Goal: Contribute content: Add original content to the website for others to see

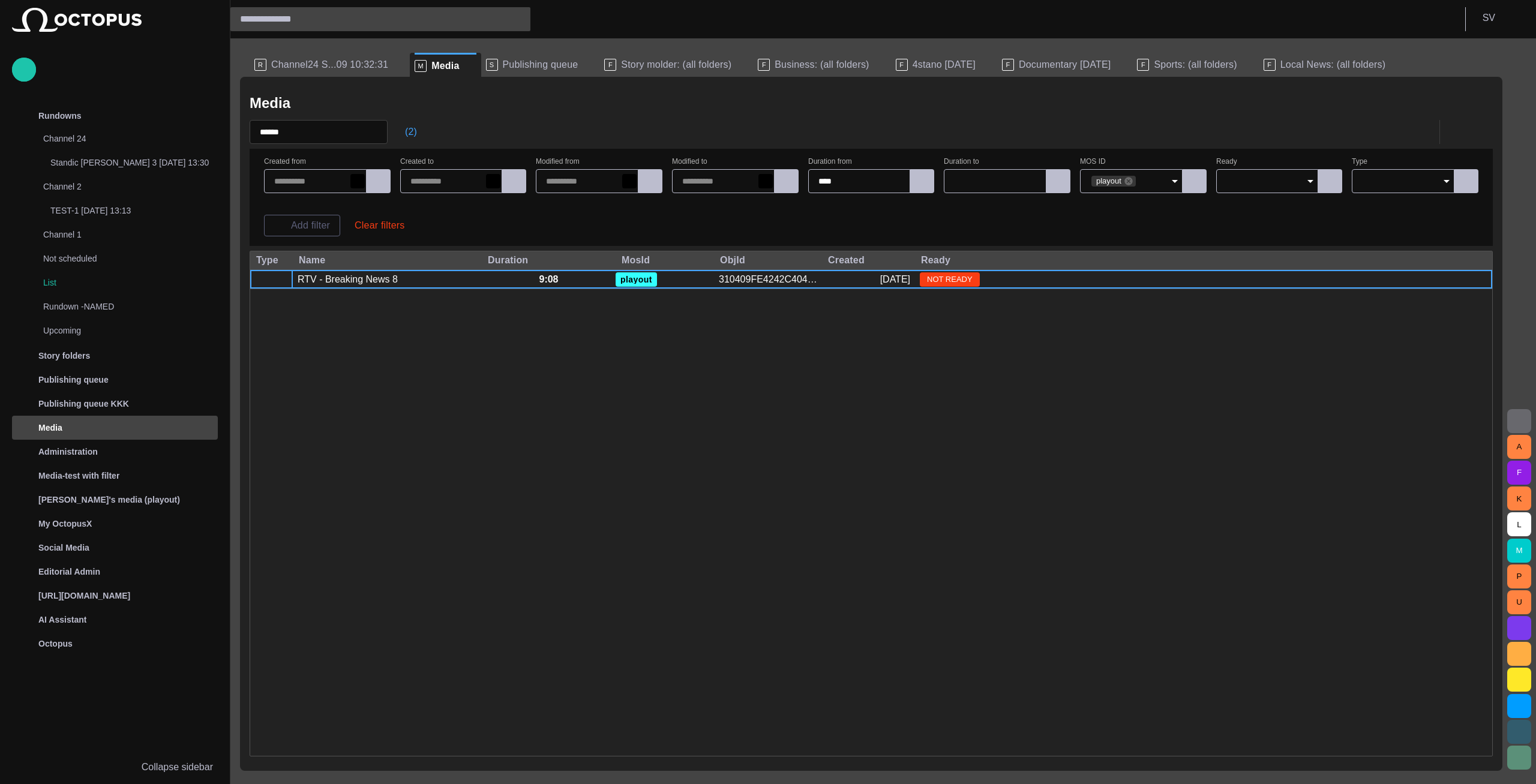
click at [526, 54] on div "S Publishing queue" at bounding box center [540, 65] width 109 height 24
click at [521, 67] on span "Publishing queue" at bounding box center [540, 65] width 75 height 12
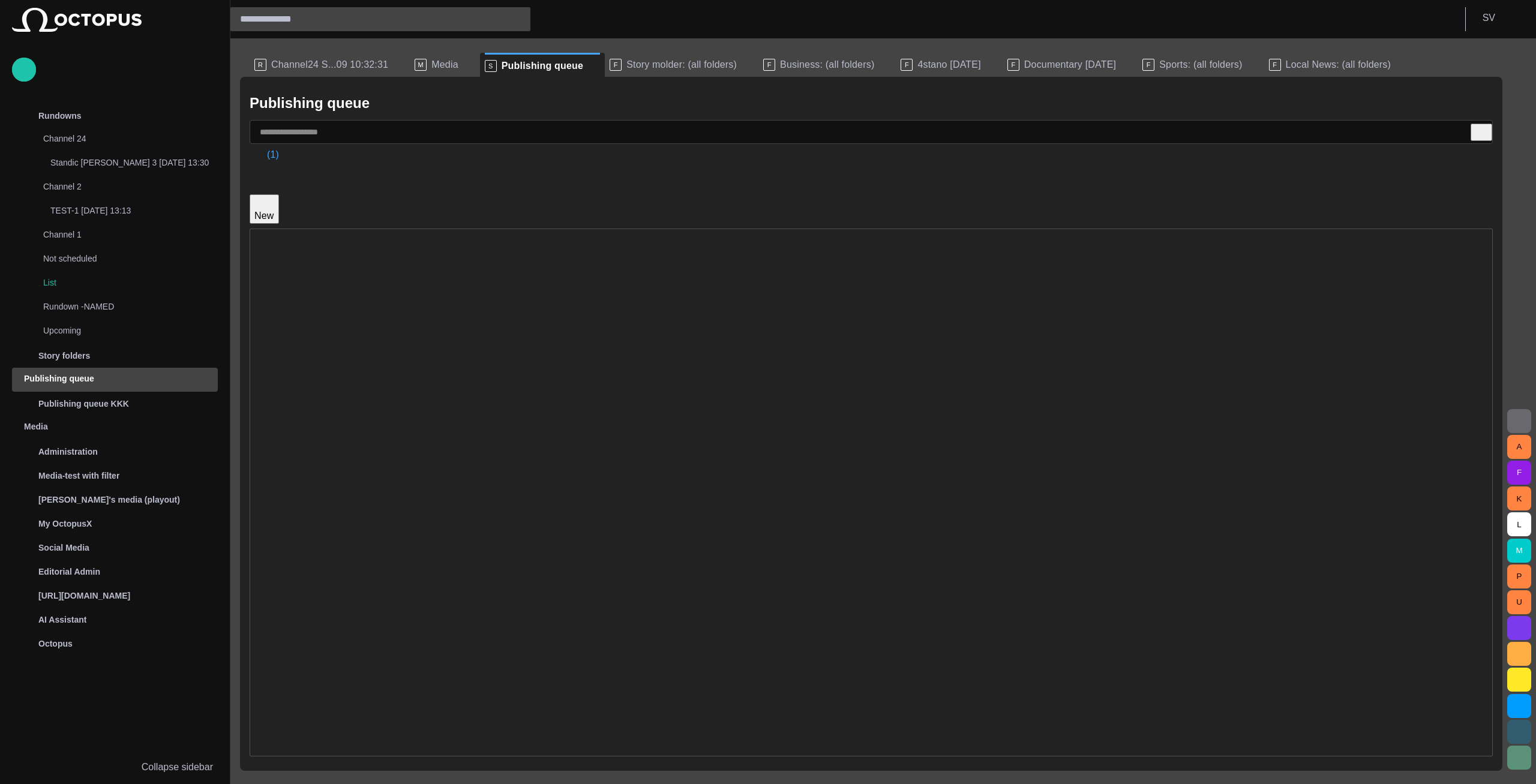
click at [447, 254] on div "New Post 12" at bounding box center [423, 266] width 48 height 24
click at [460, 297] on div "From [PERSON_NAME] to Music Festivals: Current Events in [GEOGRAPHIC_DATA]" at bounding box center [558, 309] width 319 height 24
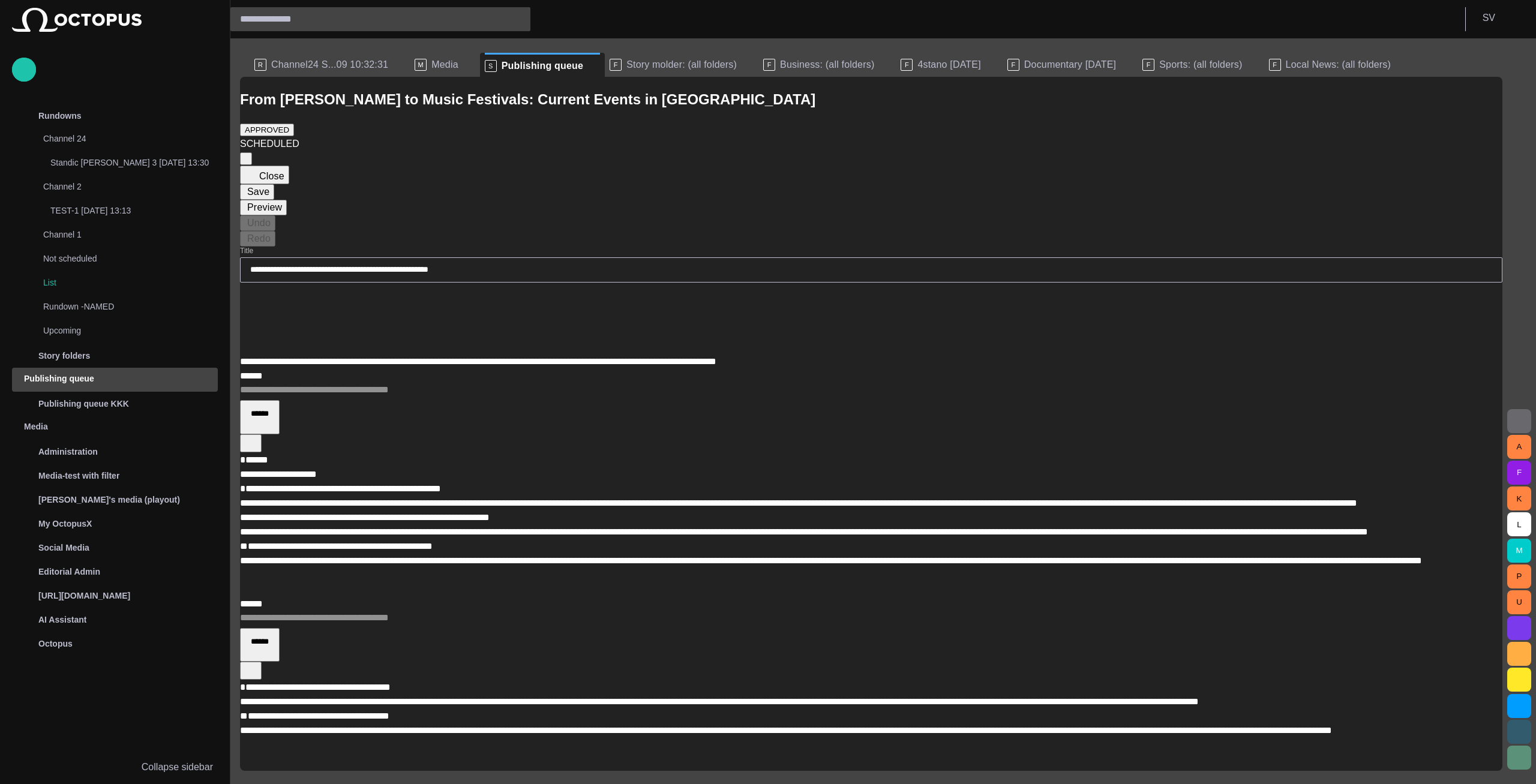
click at [242, 162] on span "button" at bounding box center [242, 162] width 0 height 0
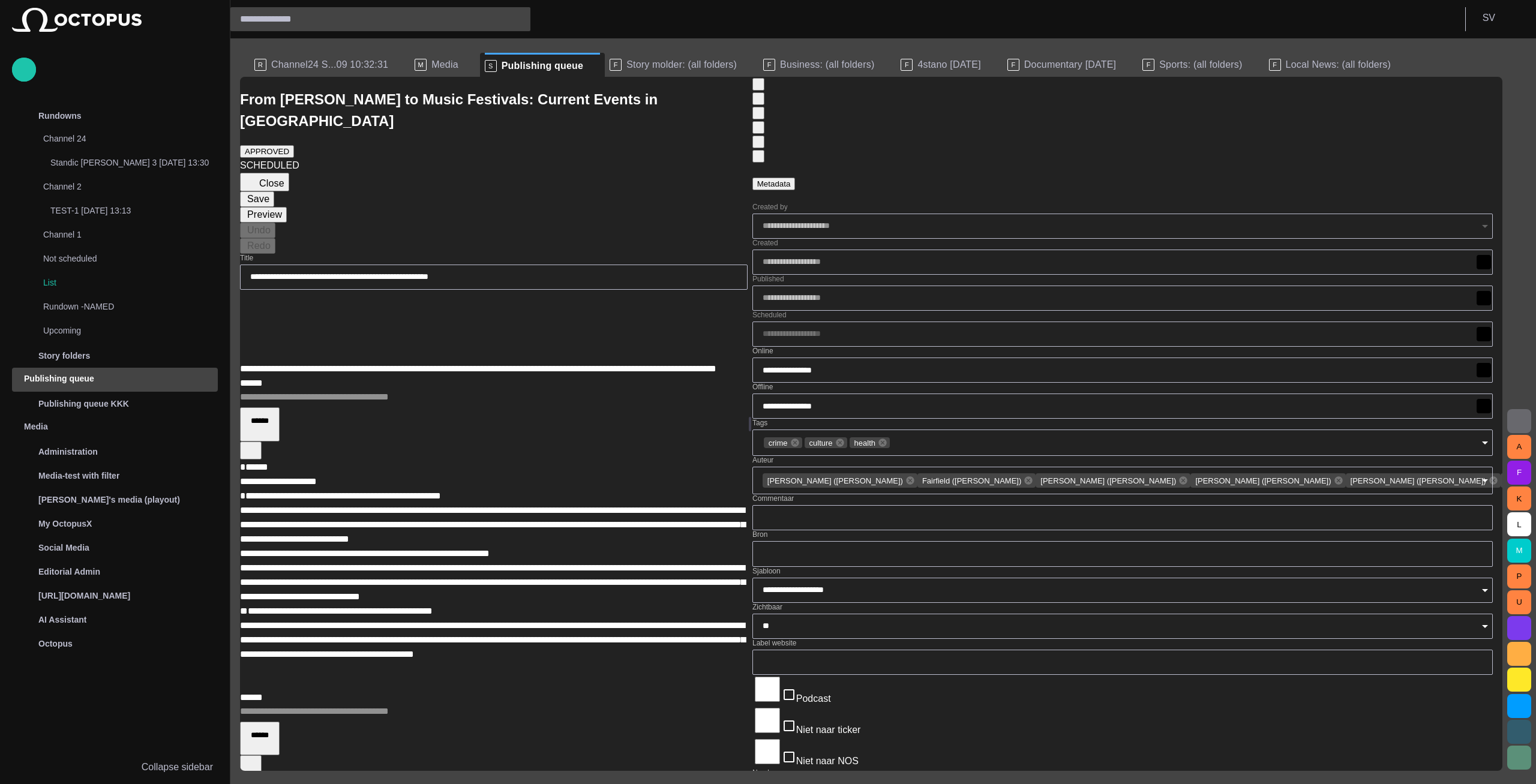
click at [275, 173] on button "Close" at bounding box center [264, 182] width 49 height 19
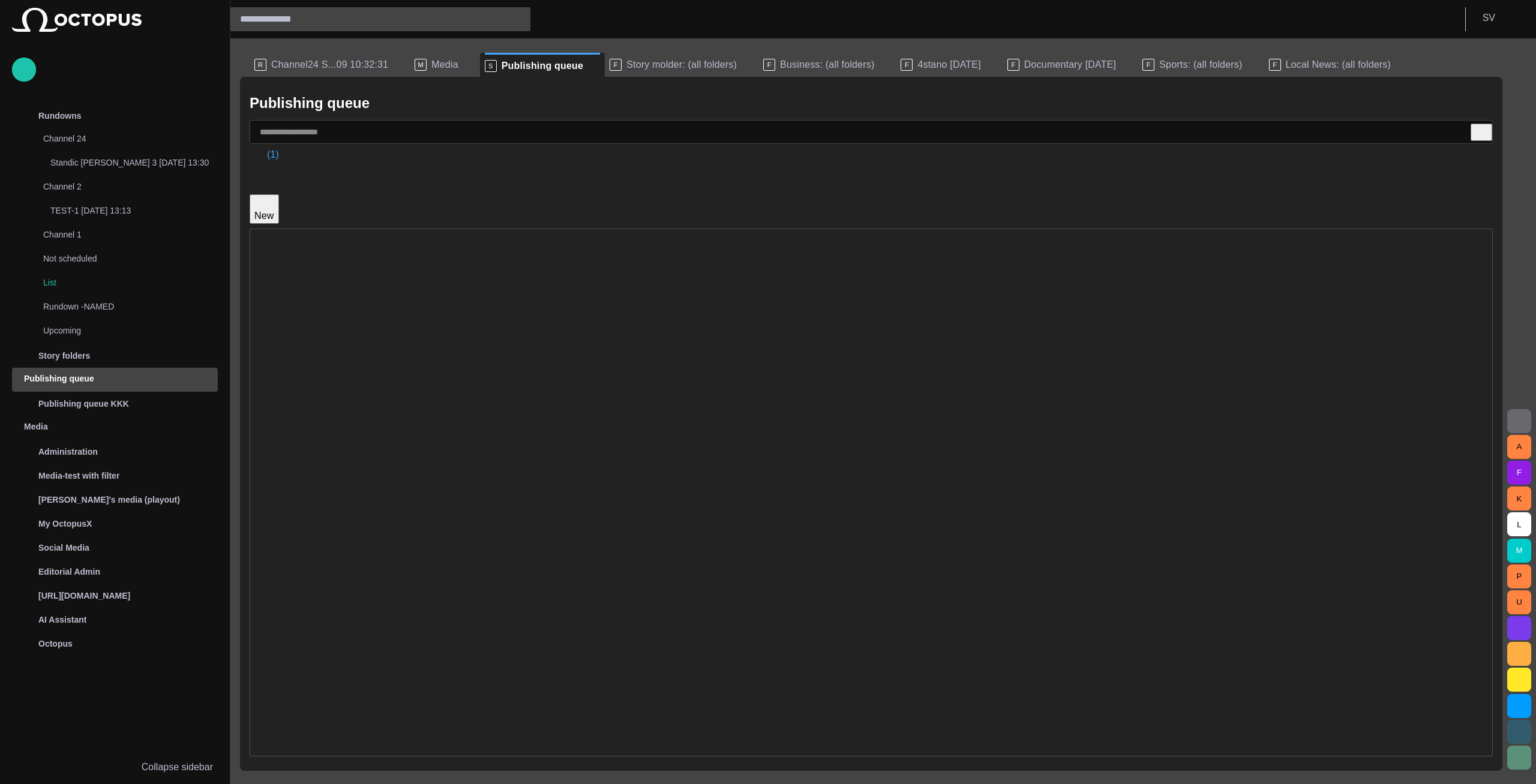
click at [279, 194] on button "New" at bounding box center [264, 209] width 29 height 29
click at [294, 241] on li "WP" at bounding box center [315, 233] width 85 height 15
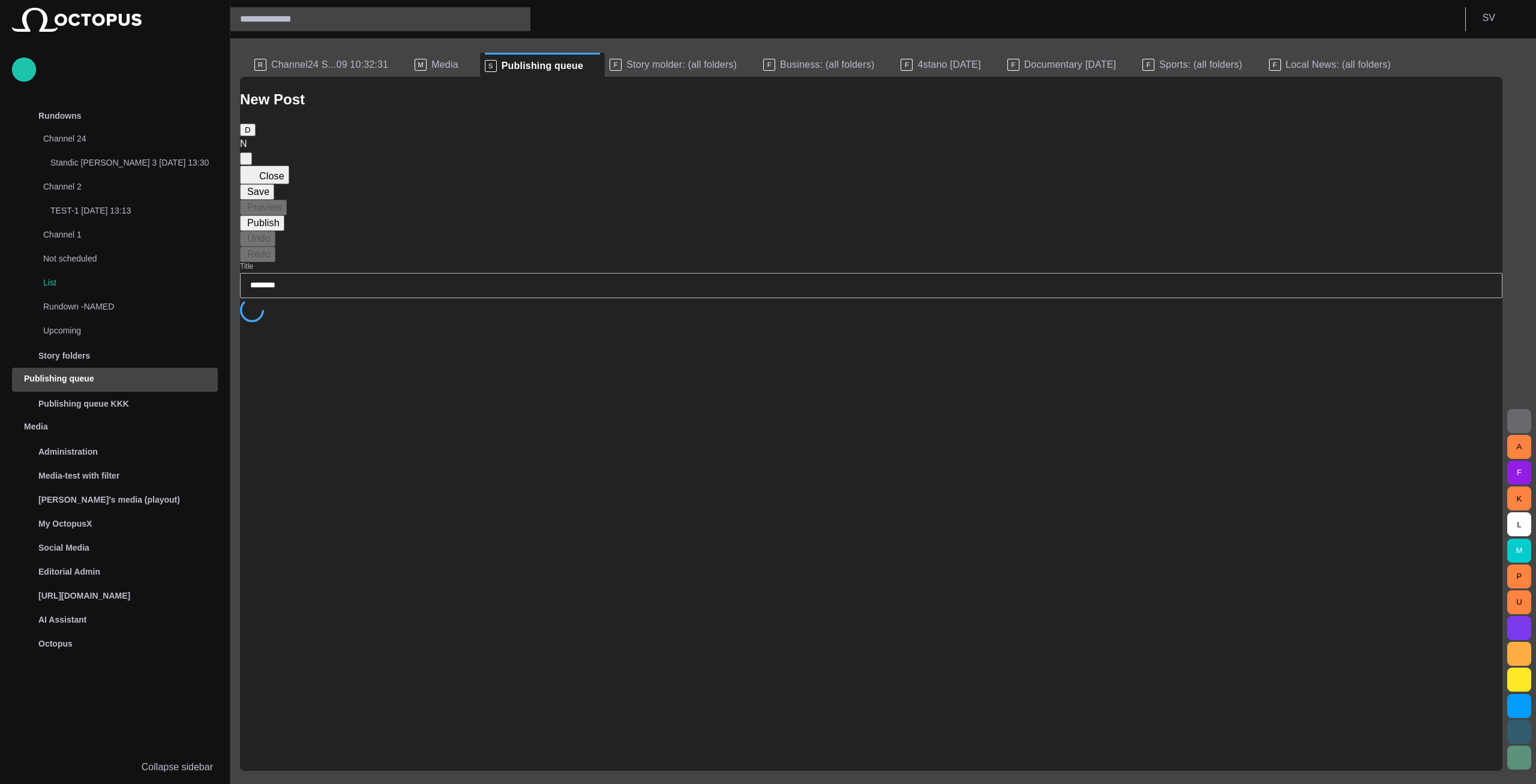
type input "********"
click at [1490, 99] on div "New Post DRAFT NEW Close Save Preview Publish Undo Redo" at bounding box center [871, 175] width 1262 height 174
click at [242, 162] on span "button" at bounding box center [242, 162] width 0 height 0
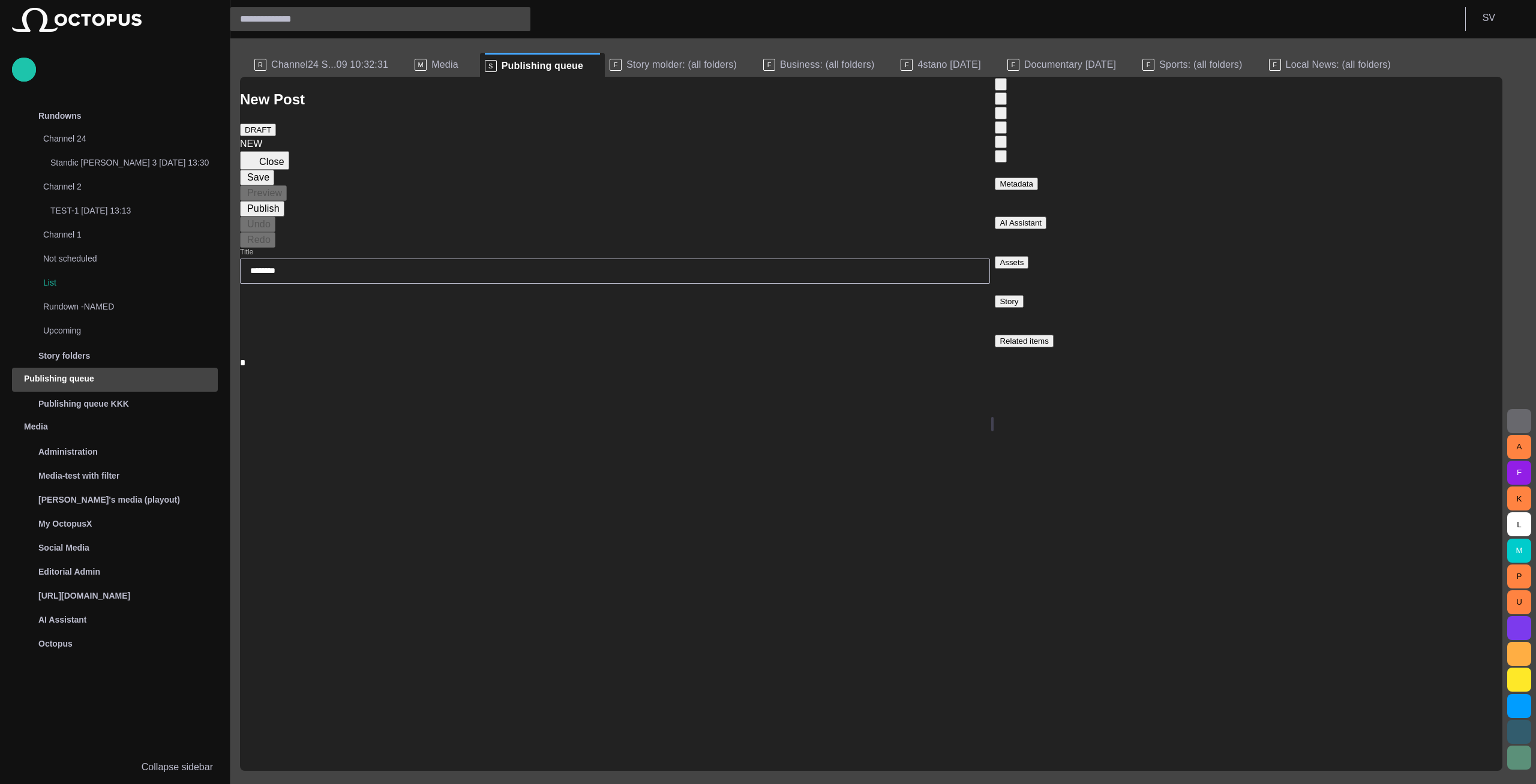
click at [1023, 258] on div "Assets" at bounding box center [1011, 262] width 24 height 9
click at [275, 151] on button "Close" at bounding box center [264, 161] width 49 height 19
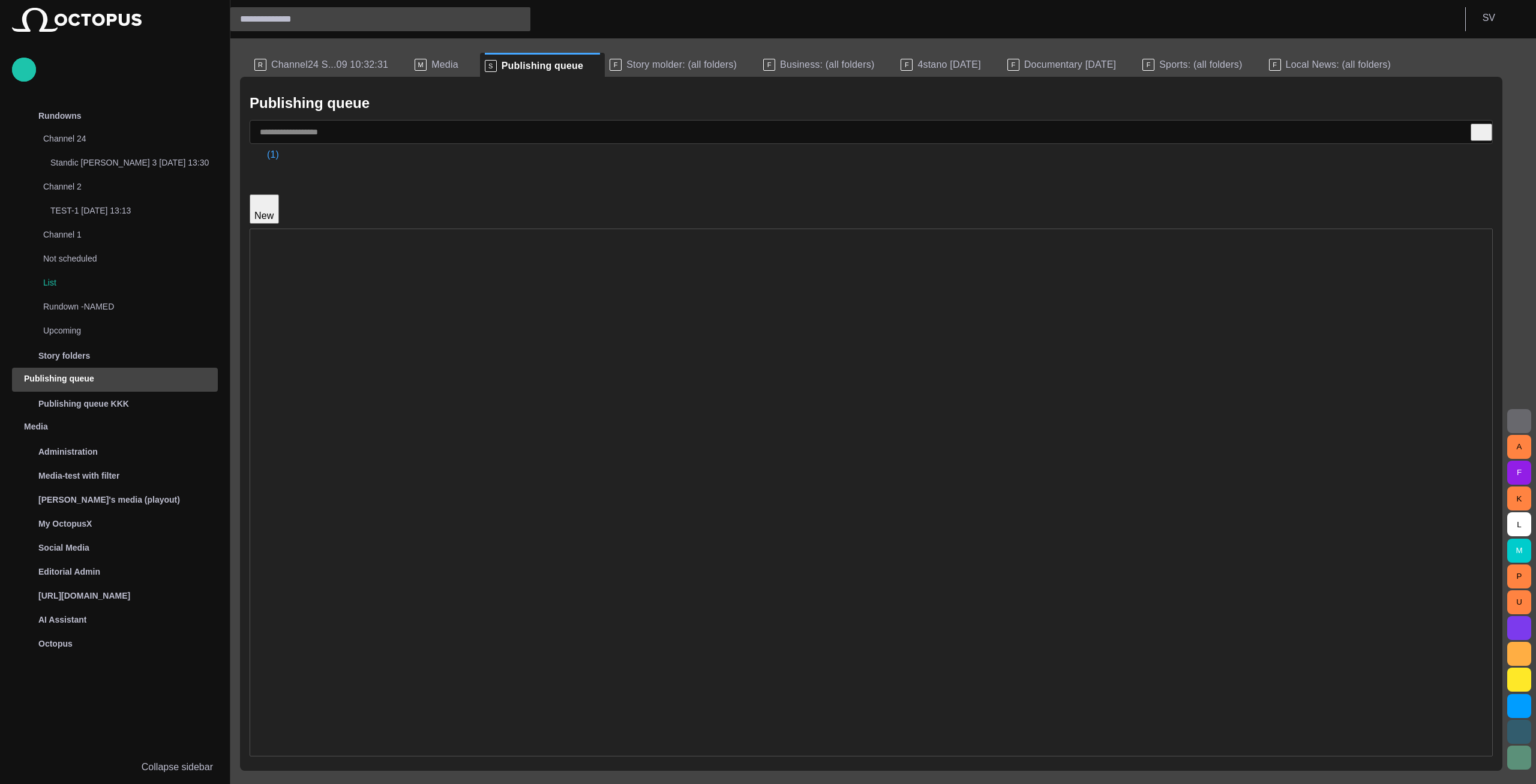
click at [871, 131] on div "(1)" at bounding box center [871, 155] width 1243 height 70
click at [811, 117] on div "Publishing queue (1) New Destination Editorial status Title Publishing status R…" at bounding box center [871, 424] width 1262 height 694
click at [1024, 194] on div "New" at bounding box center [871, 209] width 1243 height 29
click at [1407, 52] on div "Server is currently unavailable Retry connection" at bounding box center [1415, 67] width 129 height 38
click at [1412, 73] on button "Retry connection" at bounding box center [1386, 80] width 72 height 13
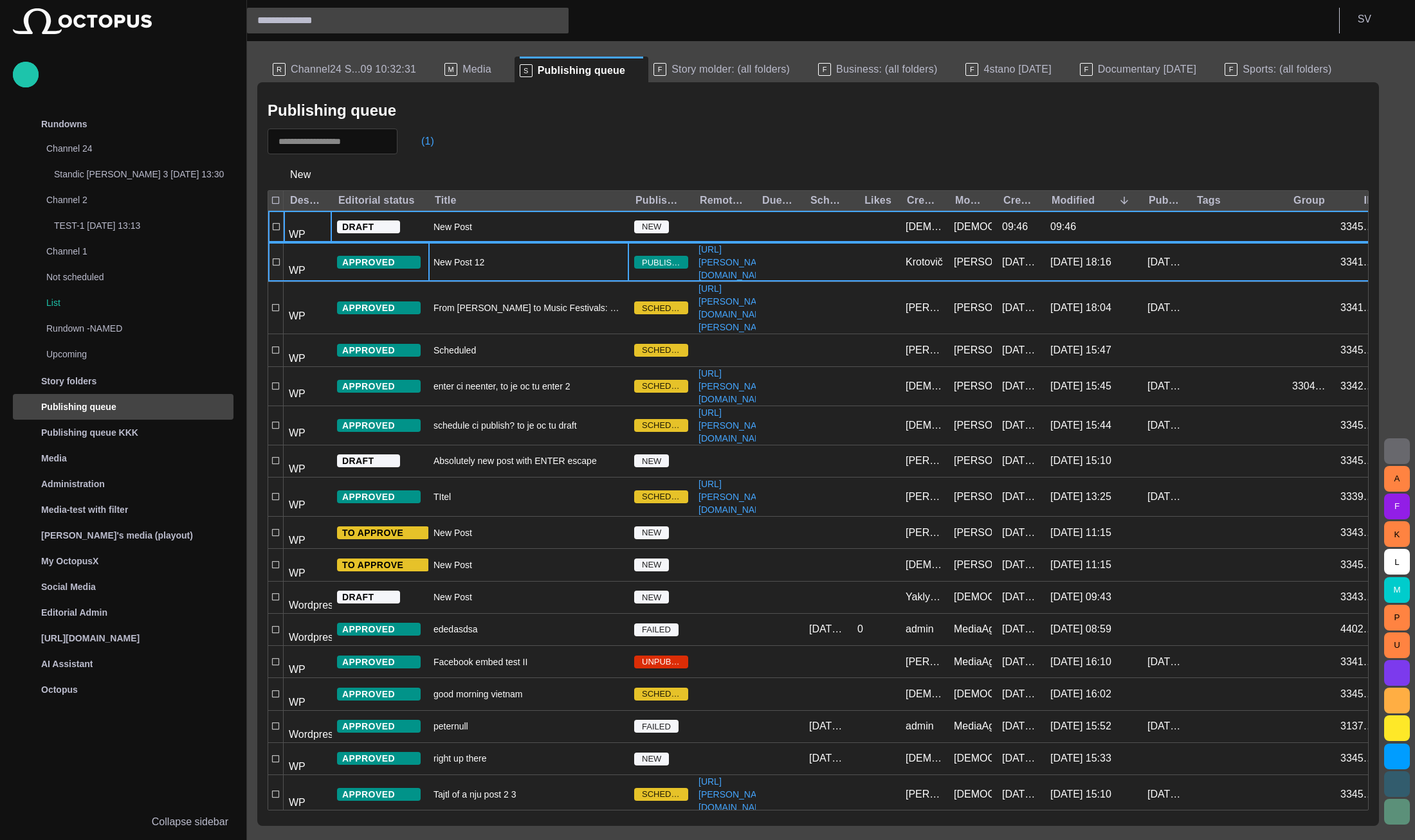
click at [502, 281] on div "New Post 12" at bounding box center [528, 262] width 201 height 39
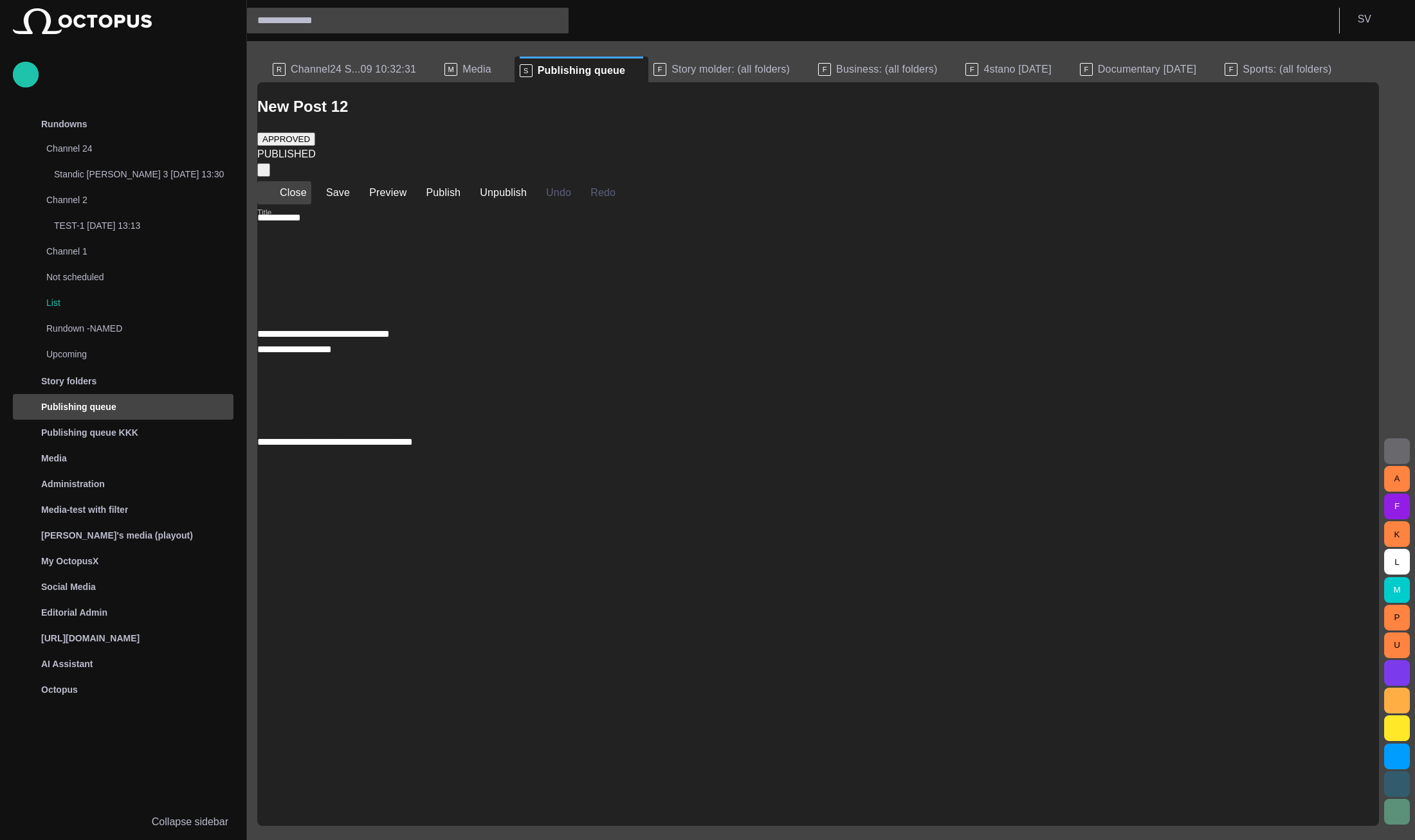
click at [300, 182] on button "Close" at bounding box center [284, 193] width 54 height 23
